Goal: Task Accomplishment & Management: Manage account settings

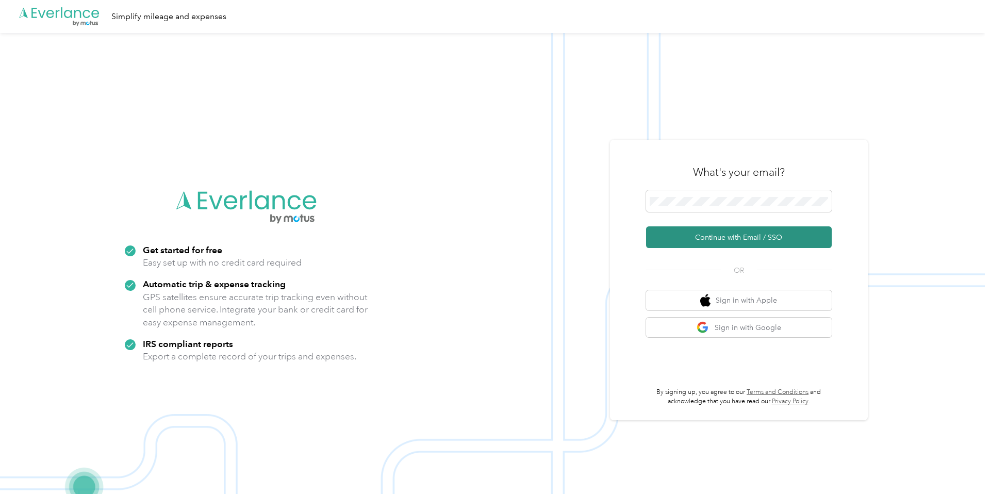
click at [753, 242] on button "Continue with Email / SSO" at bounding box center [739, 237] width 186 height 22
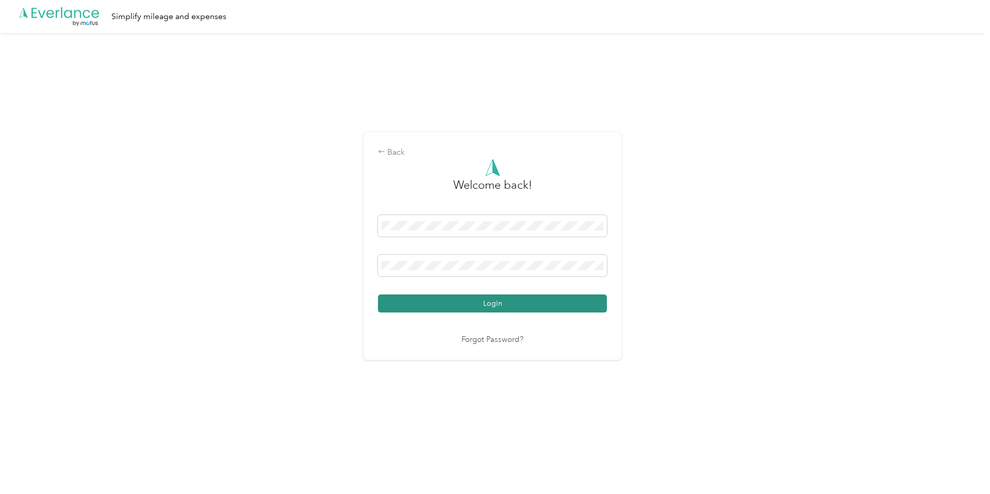
click at [504, 309] on button "Login" at bounding box center [492, 303] width 229 height 18
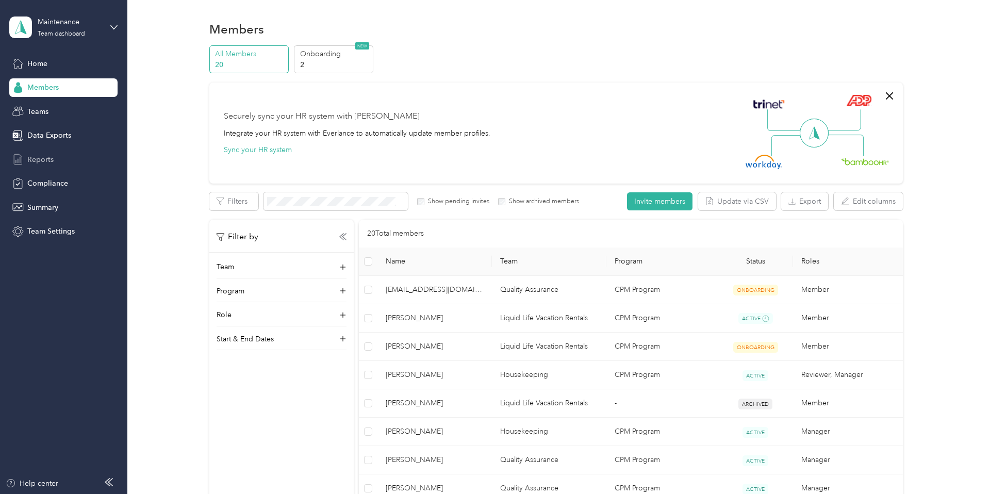
click at [40, 161] on span "Reports" at bounding box center [40, 159] width 26 height 11
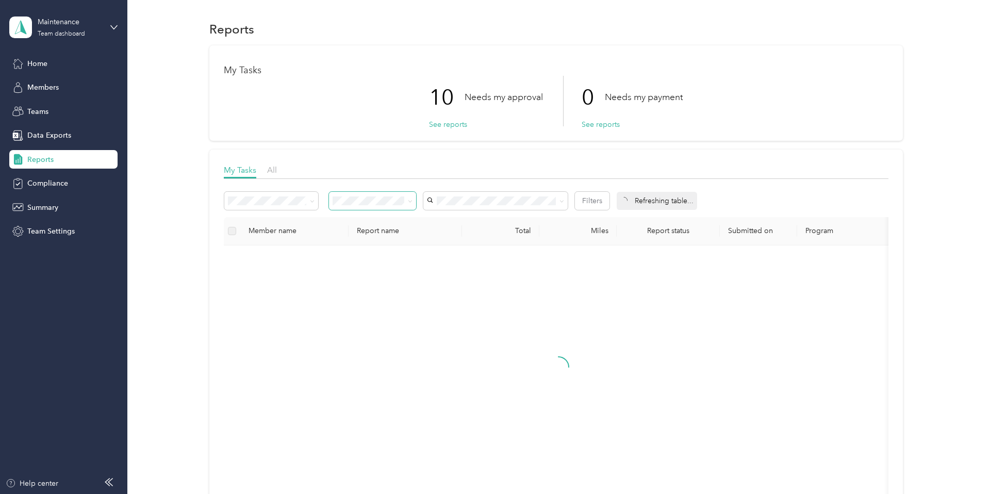
click at [401, 194] on span at bounding box center [373, 201] width 88 height 18
click at [361, 235] on span "Needs my approval" at bounding box center [369, 236] width 64 height 9
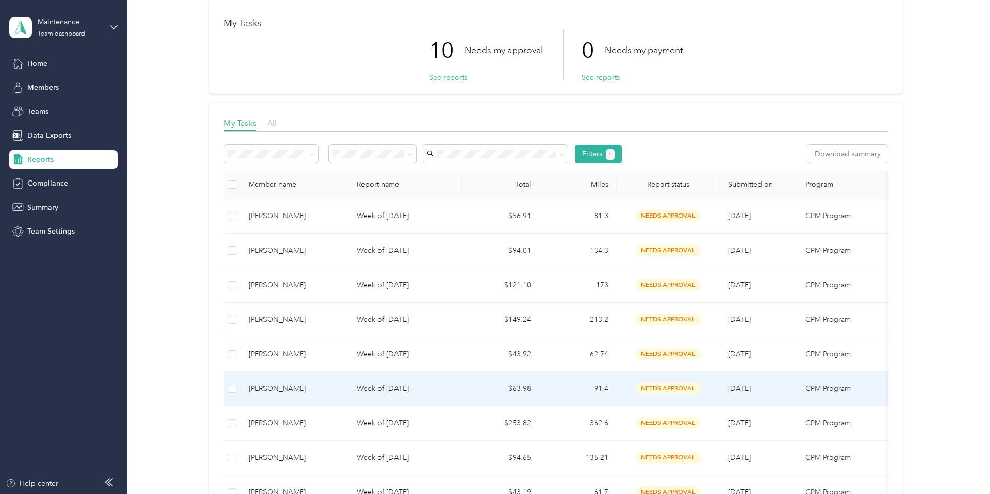
scroll to position [38, 0]
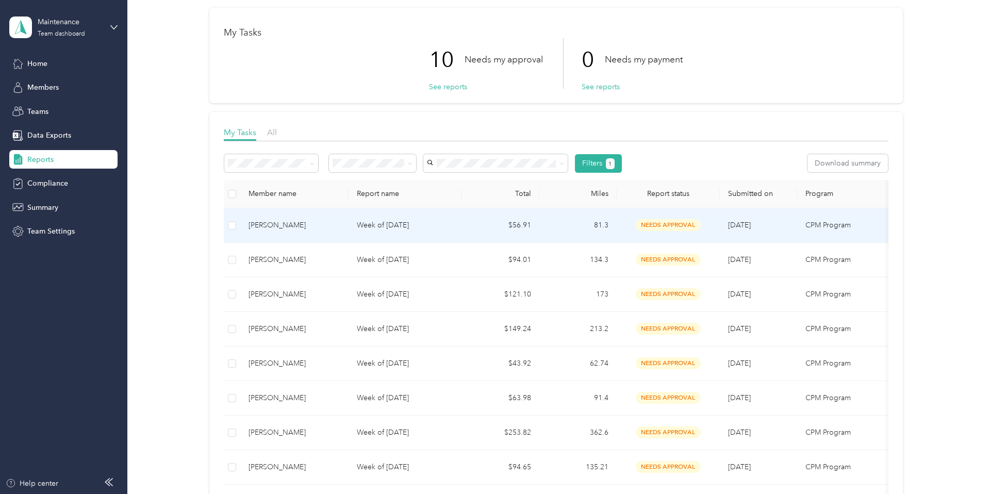
click at [316, 218] on td "[PERSON_NAME]" at bounding box center [294, 225] width 108 height 35
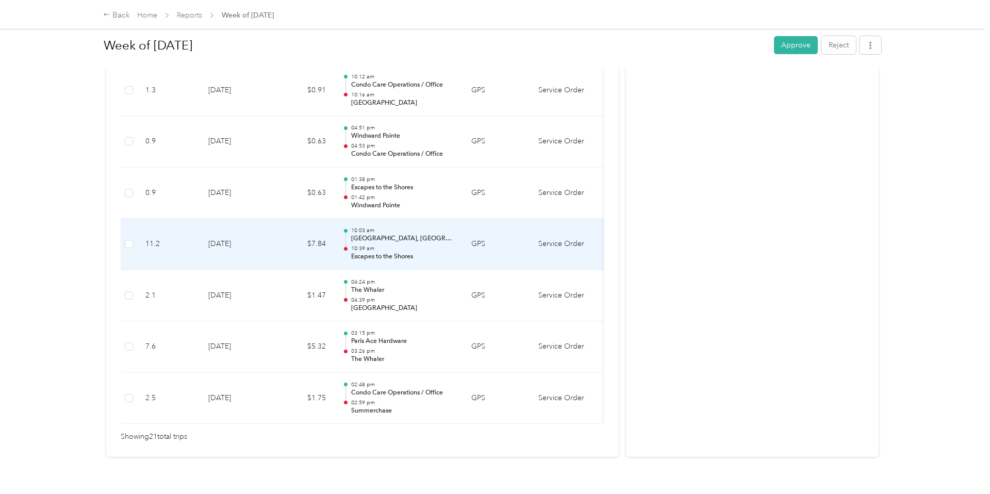
scroll to position [1042, 0]
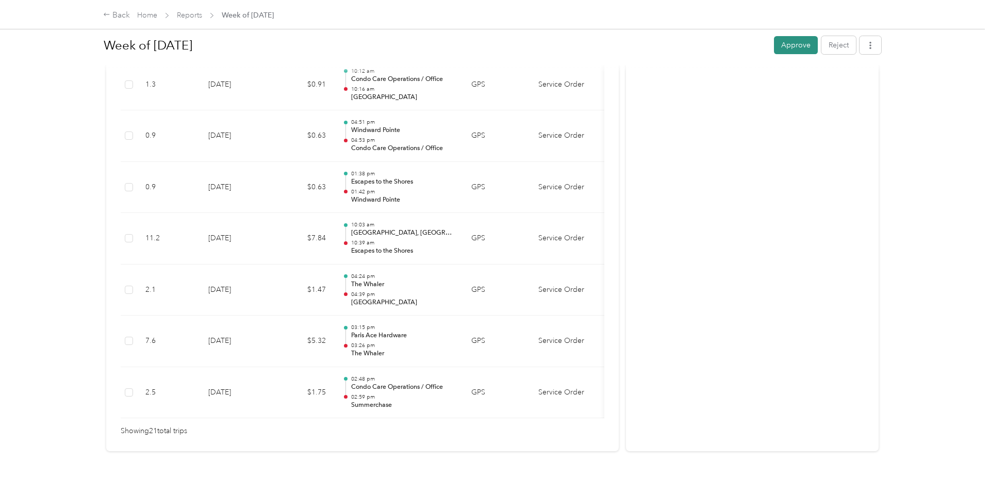
click at [796, 50] on button "Approve" at bounding box center [796, 45] width 44 height 18
click at [189, 17] on link "Reports" at bounding box center [189, 15] width 25 height 9
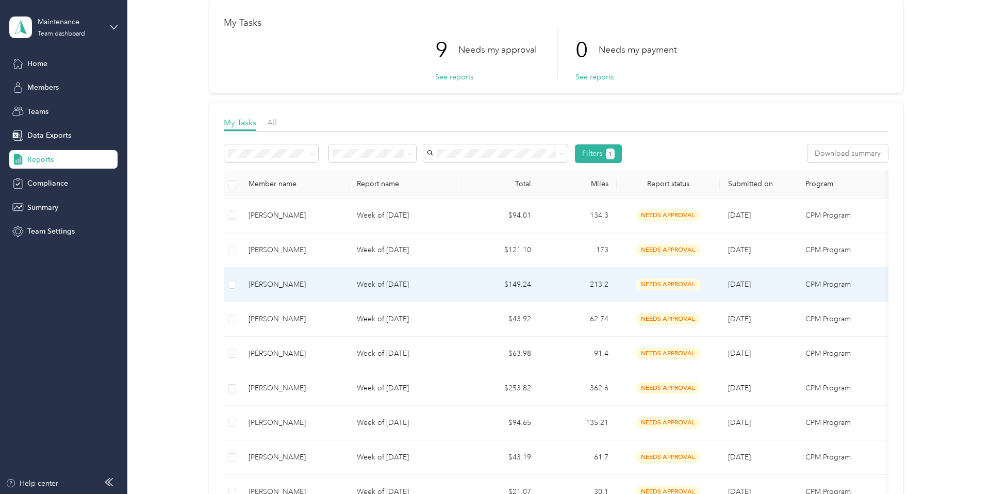
scroll to position [52, 0]
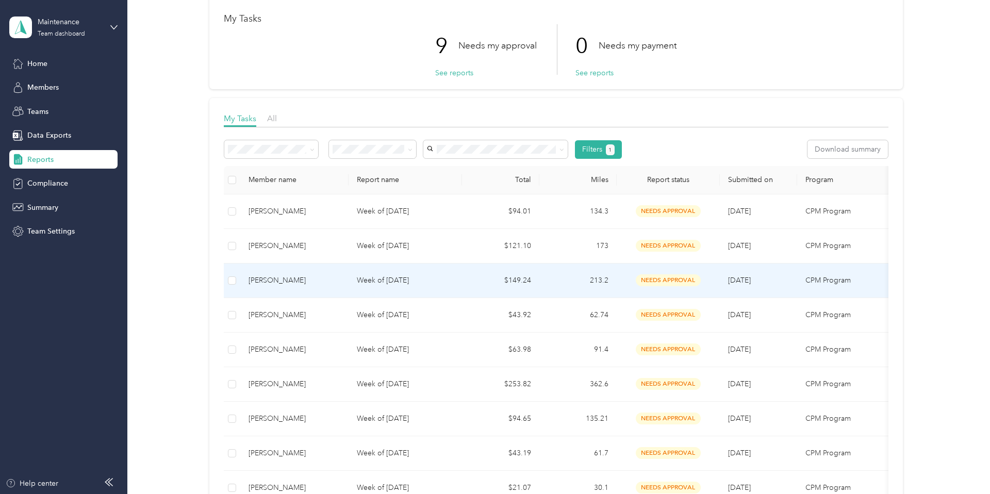
click at [384, 287] on td "Week of [DATE]" at bounding box center [405, 280] width 113 height 35
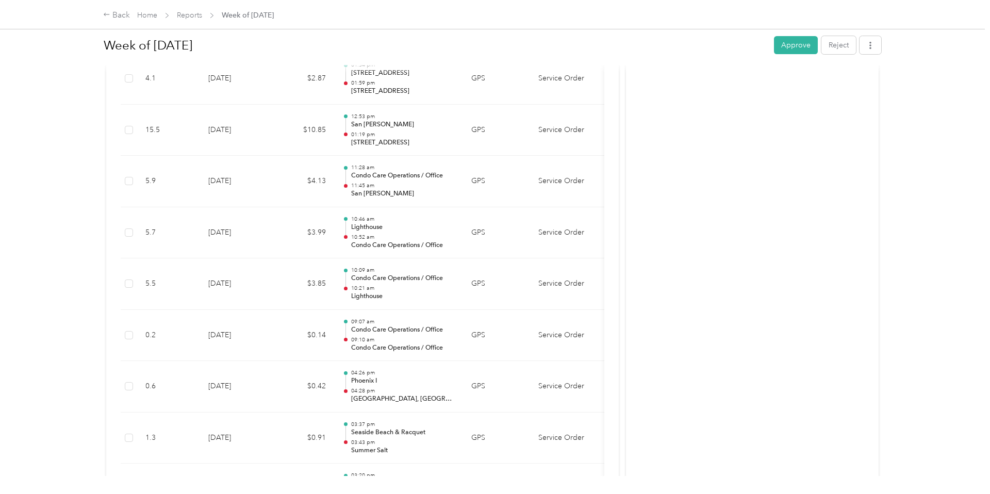
scroll to position [1307, 0]
